Goal: Transaction & Acquisition: Purchase product/service

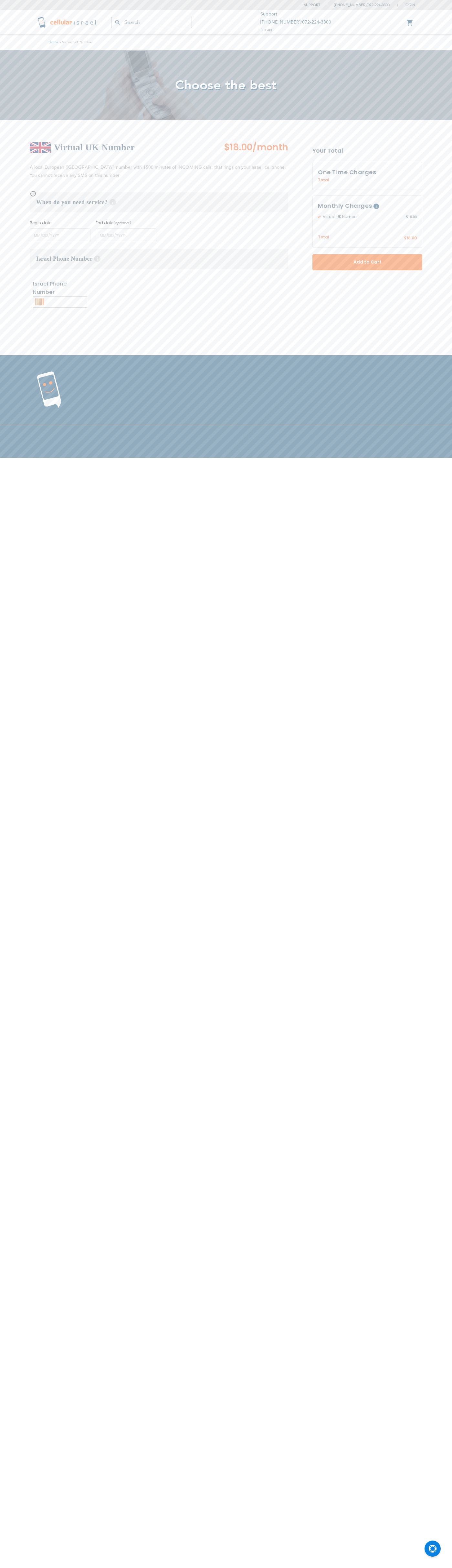
click at [367, 262] on span "Add to Cart" at bounding box center [367, 262] width 67 height 7
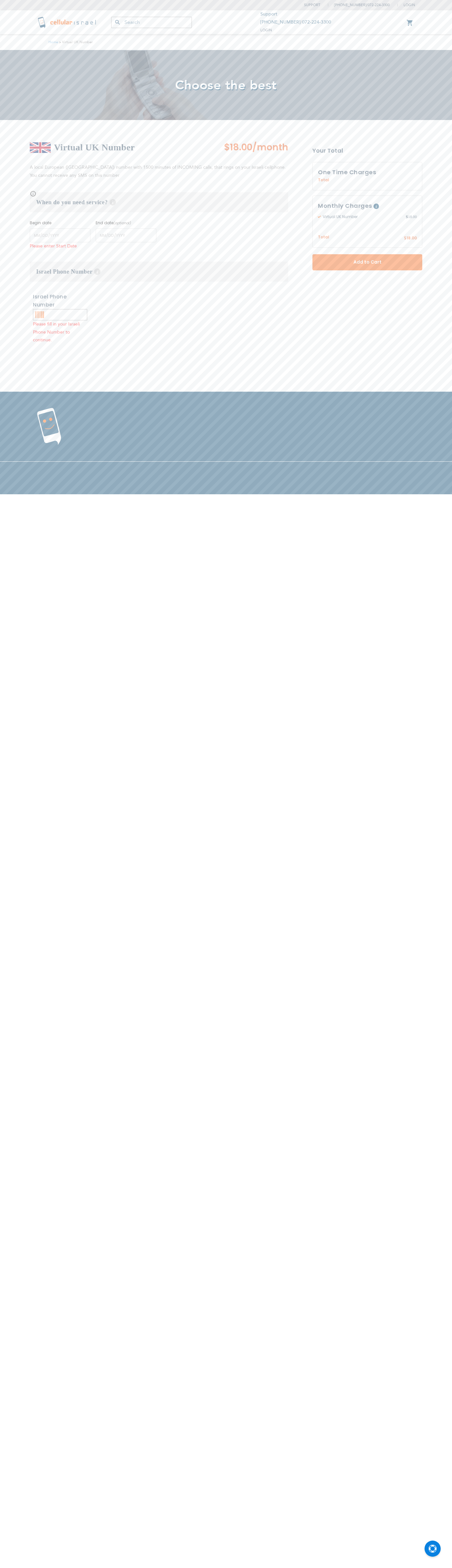
click at [410, 23] on link "My Cart" at bounding box center [410, 23] width 7 height 8
click at [410, 23] on link "My Cart" at bounding box center [410, 22] width 7 height 8
click at [410, 23] on link "My Cart" at bounding box center [410, 23] width 7 height 8
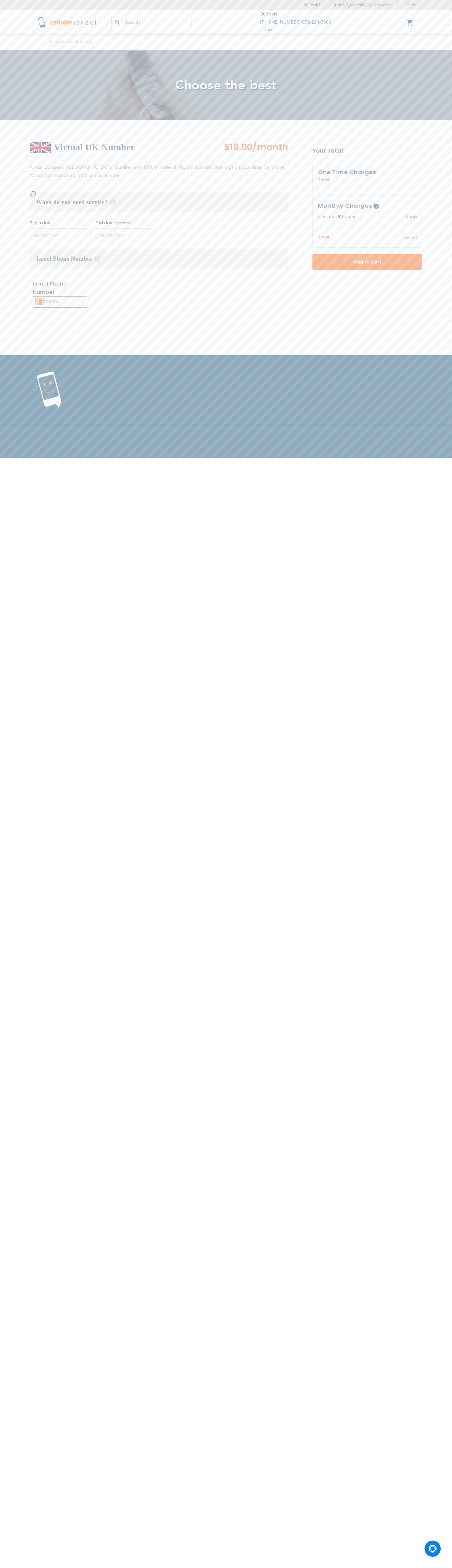
type input "6502530000"
click at [410, 23] on link "My Cart" at bounding box center [410, 23] width 7 height 8
click at [410, 23] on link "My Cart" at bounding box center [410, 22] width 7 height 8
click at [410, 23] on link "My Cart" at bounding box center [410, 23] width 7 height 8
